Goal: Transaction & Acquisition: Purchase product/service

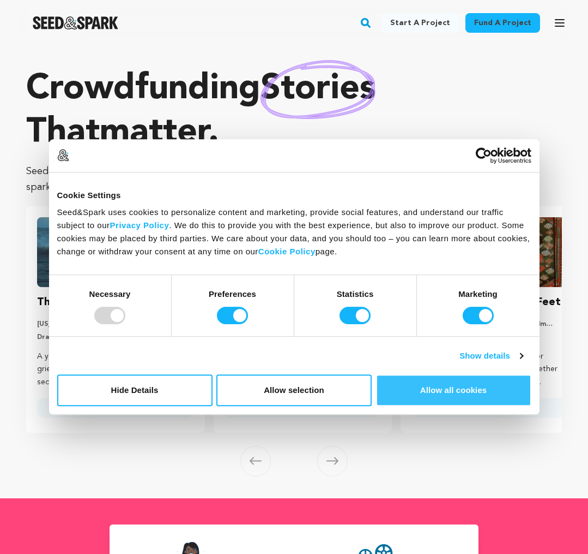
click at [458, 400] on button "Allow all cookies" at bounding box center [453, 390] width 155 height 32
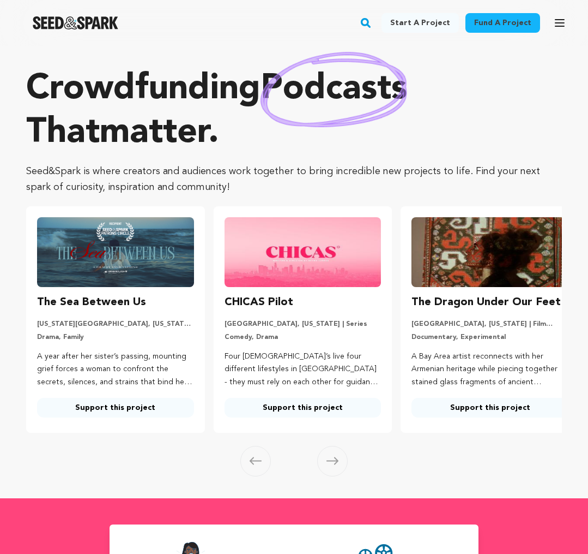
click at [135, 260] on img at bounding box center [115, 252] width 157 height 70
click at [254, 298] on h3 "CHICAS Pilot" at bounding box center [259, 301] width 69 height 17
click at [304, 407] on link "Support this project" at bounding box center [303, 408] width 157 height 20
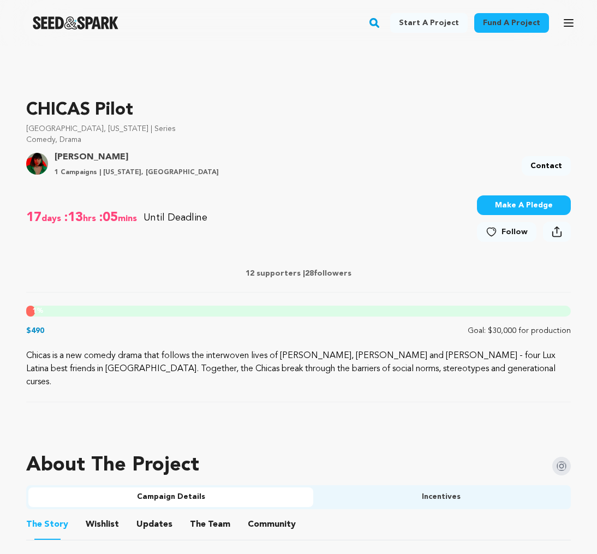
scroll to position [284, 0]
